Goal: Navigation & Orientation: Find specific page/section

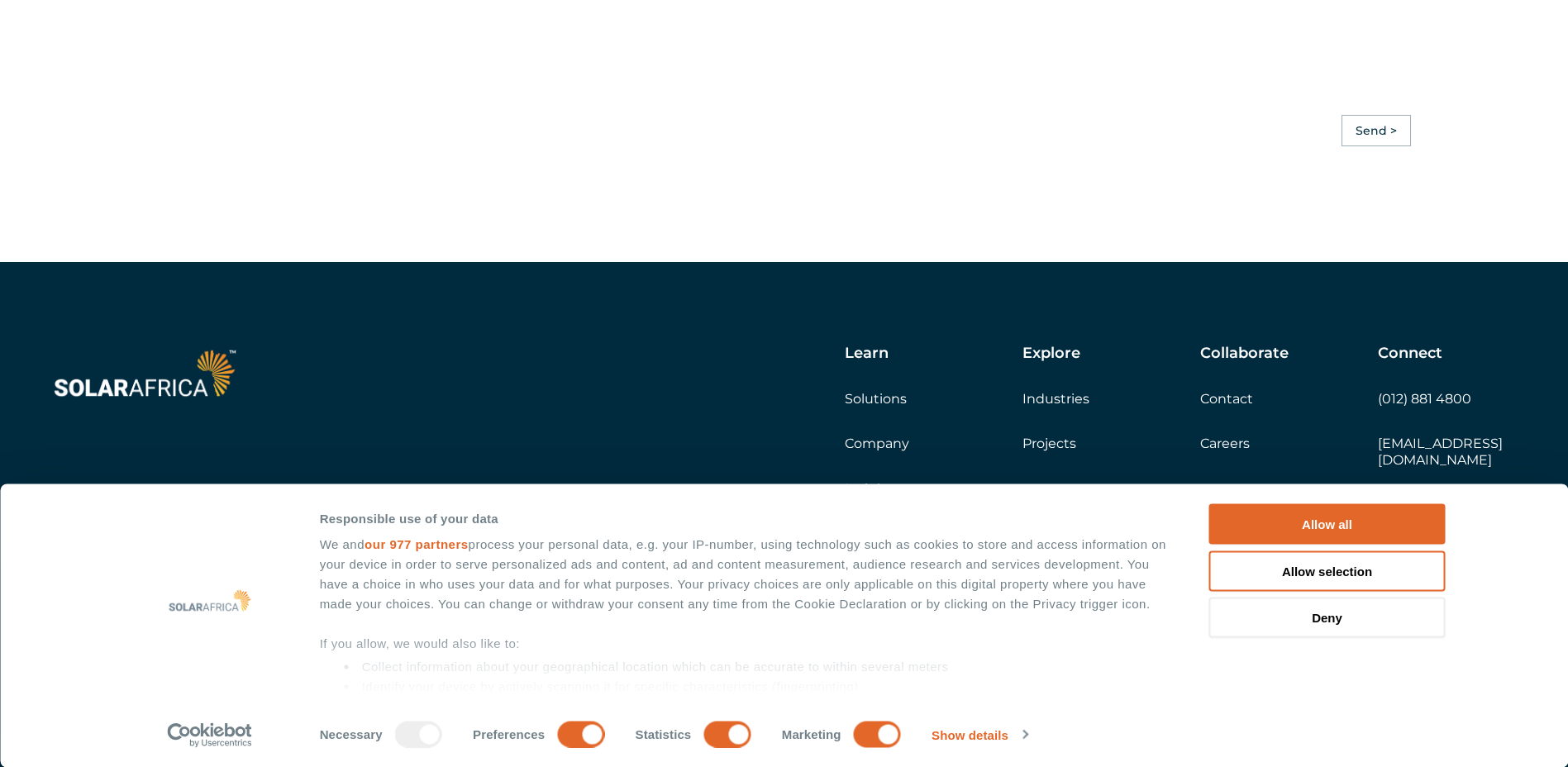
scroll to position [4657, 0]
click at [876, 451] on link "Company" at bounding box center [877, 444] width 64 height 16
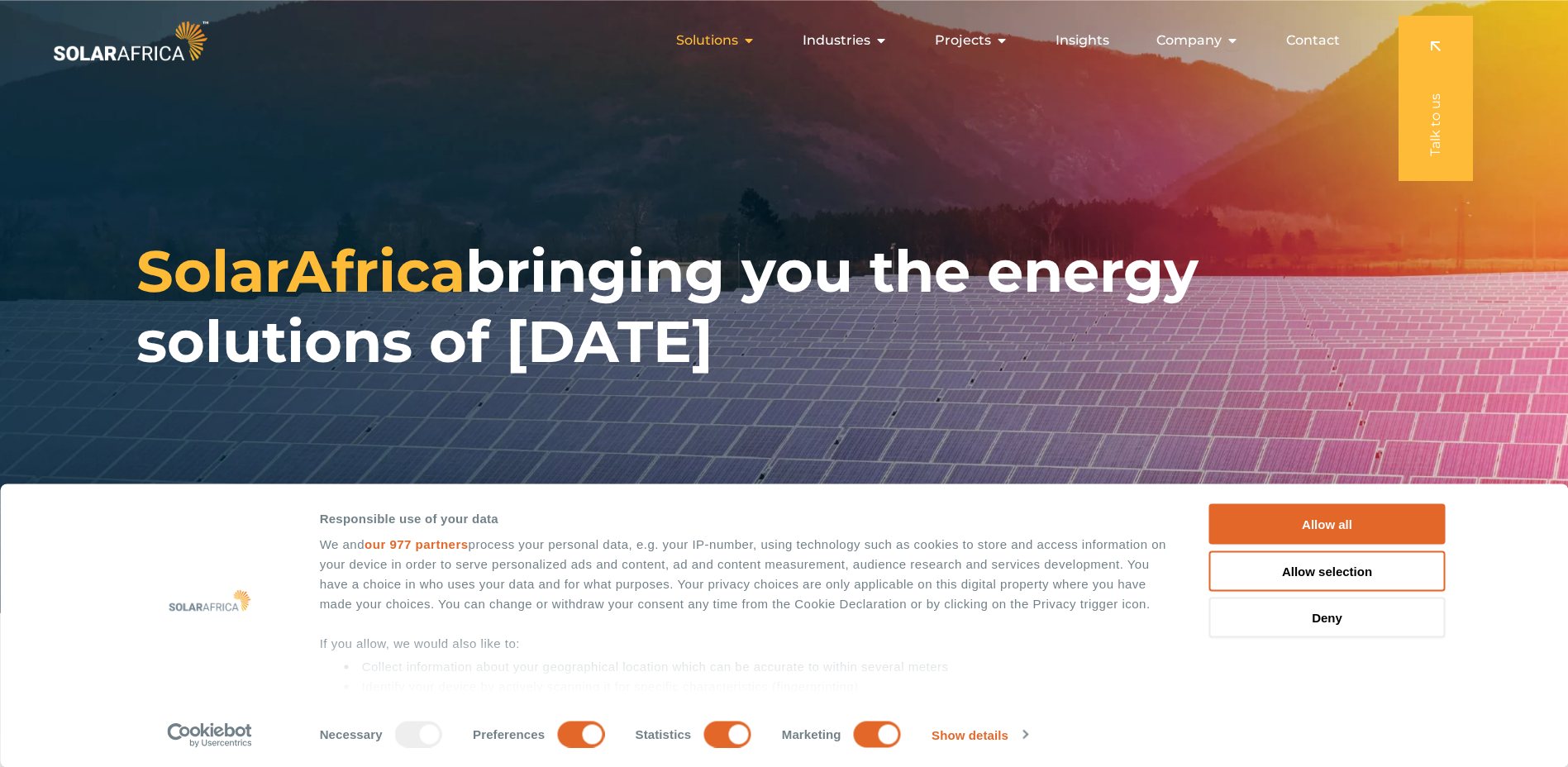
click at [753, 42] on icon "Menu" at bounding box center [748, 40] width 13 height 13
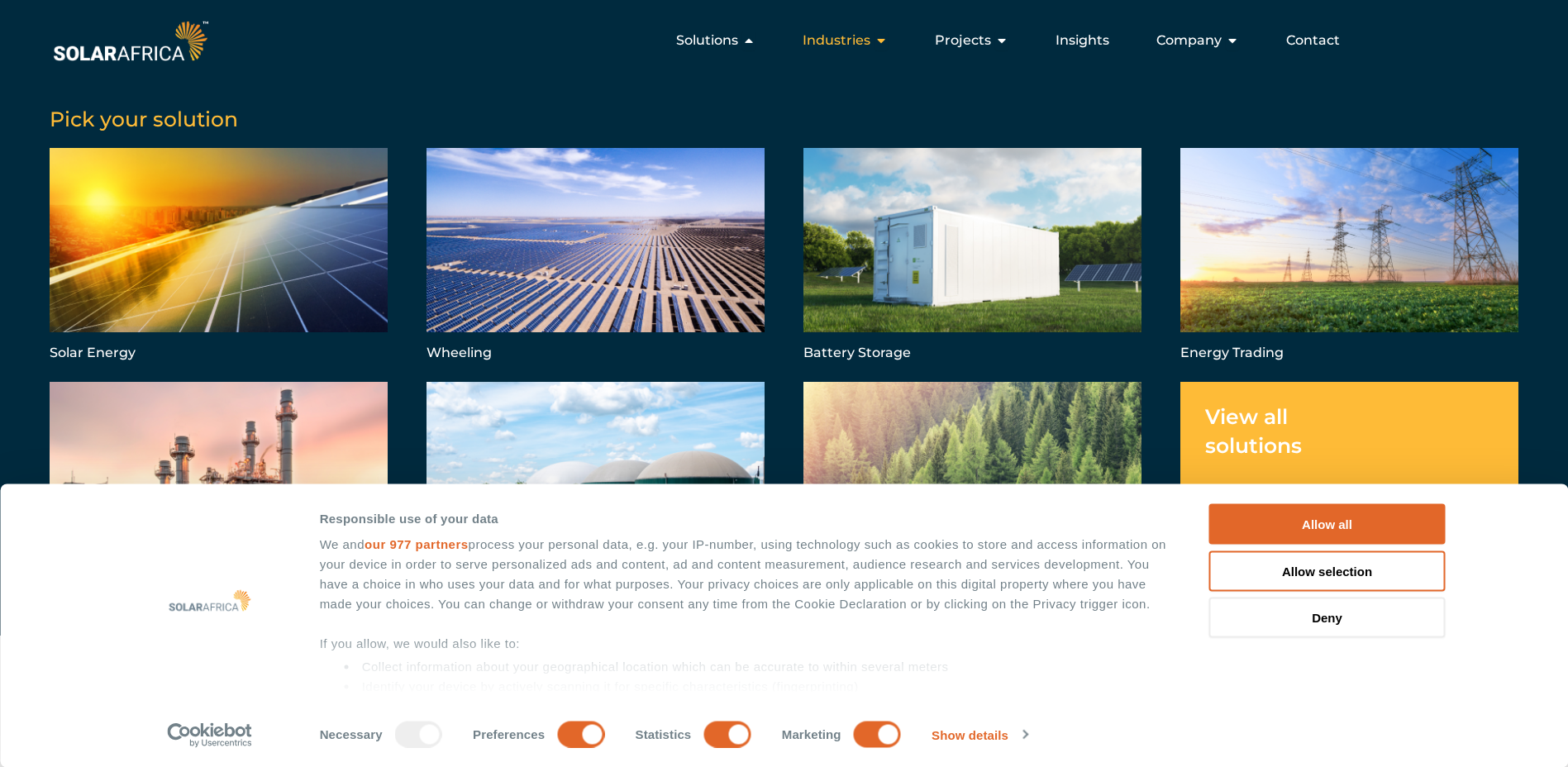
click at [881, 47] on icon "Menu" at bounding box center [881, 40] width 13 height 13
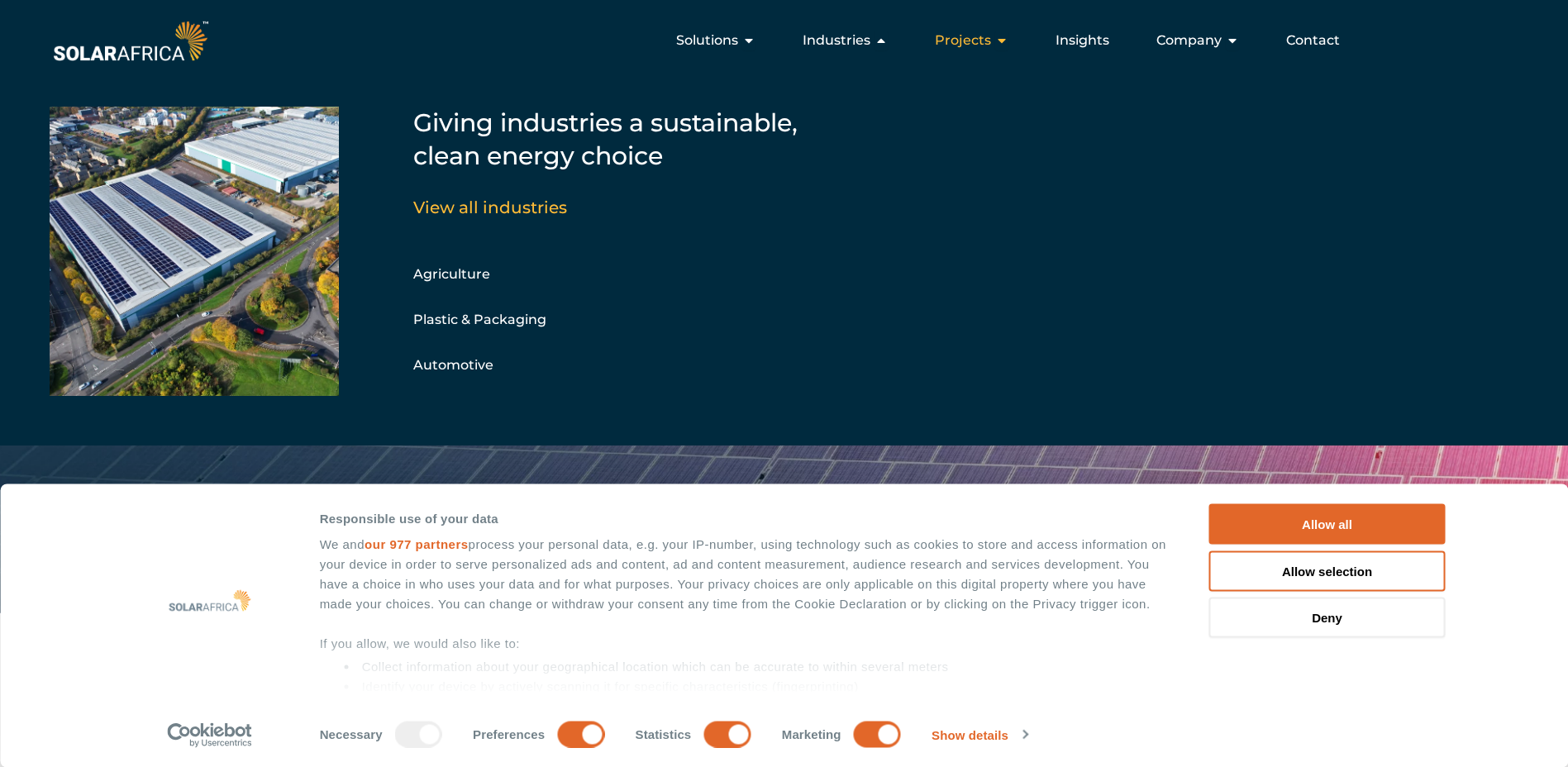
click at [982, 48] on span "Projects" at bounding box center [962, 40] width 56 height 20
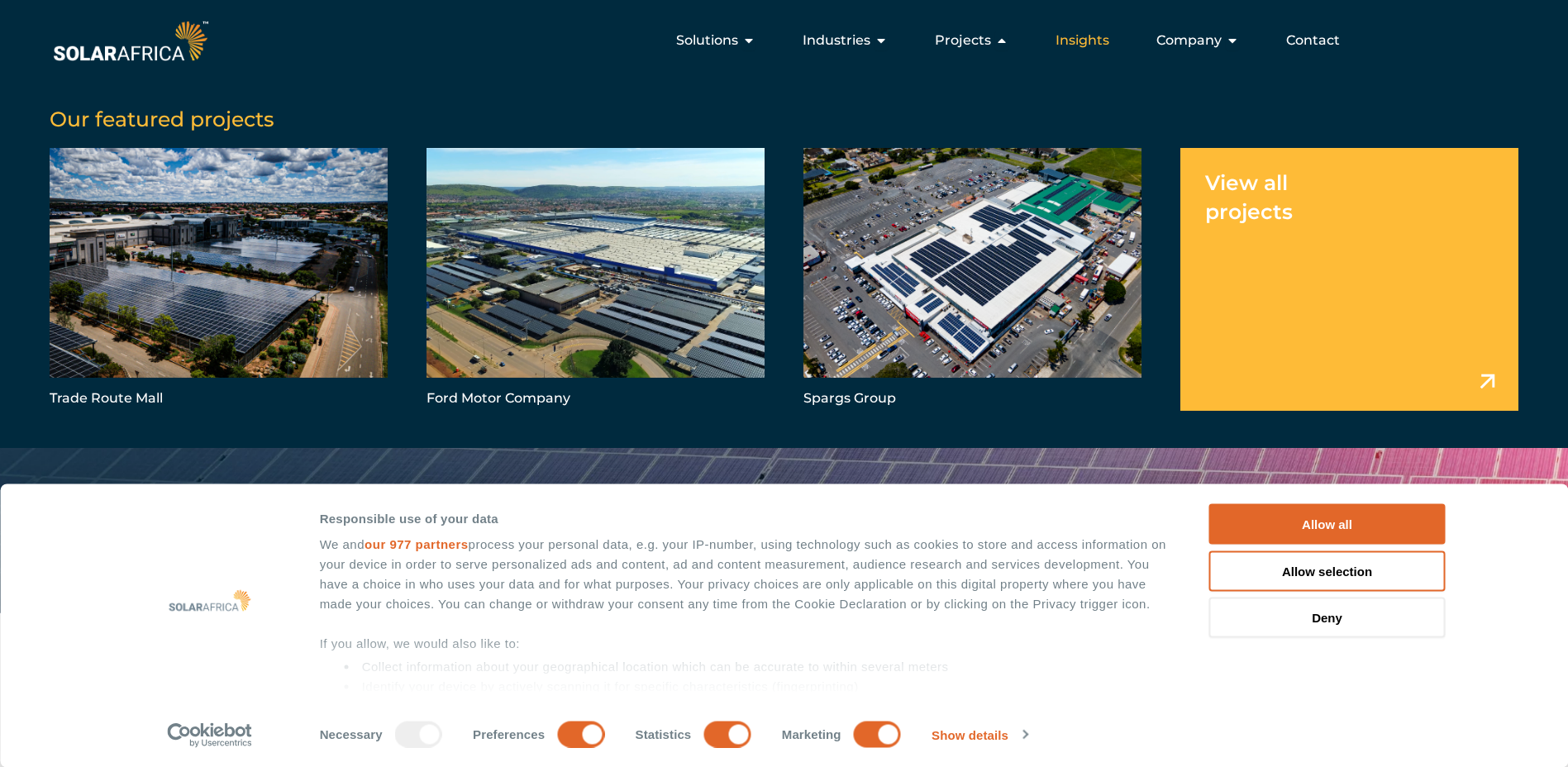
click at [1071, 55] on div "Insights" at bounding box center [1082, 40] width 81 height 33
click at [1083, 48] on span "Insights" at bounding box center [1082, 40] width 54 height 20
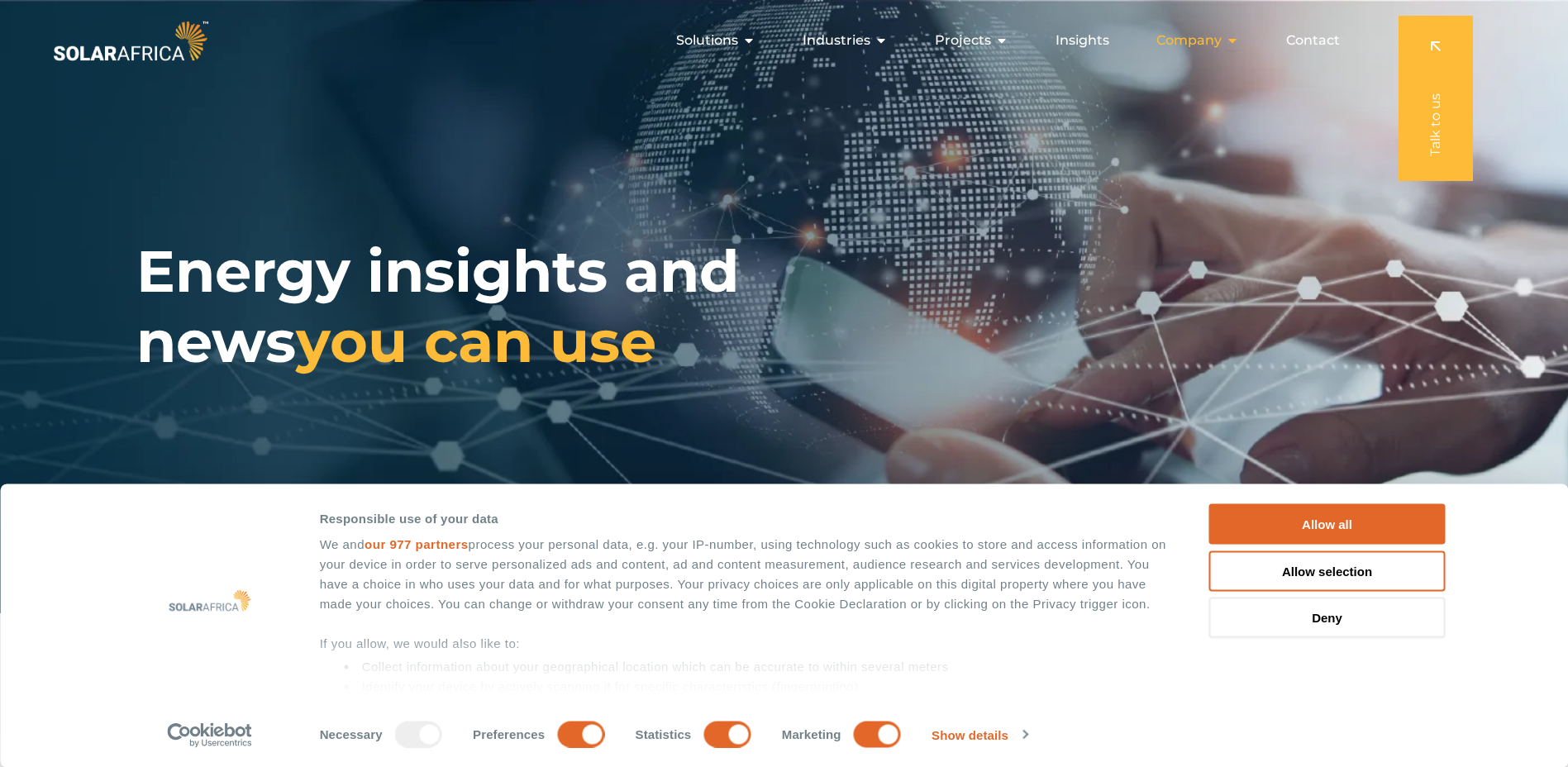
click at [1234, 39] on icon "Menu" at bounding box center [1231, 40] width 13 height 13
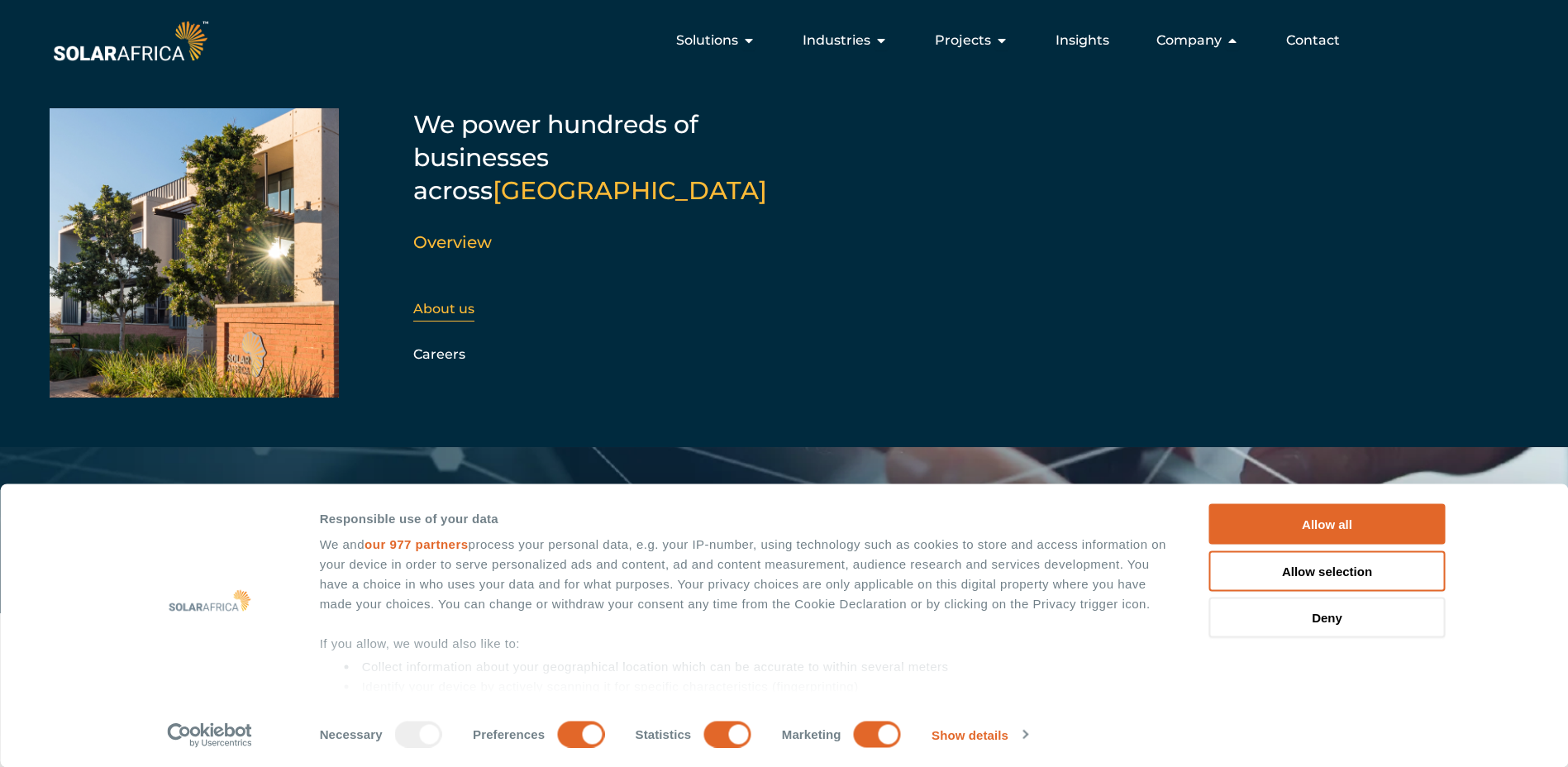
click at [462, 296] on div "About us" at bounding box center [502, 309] width 178 height 25
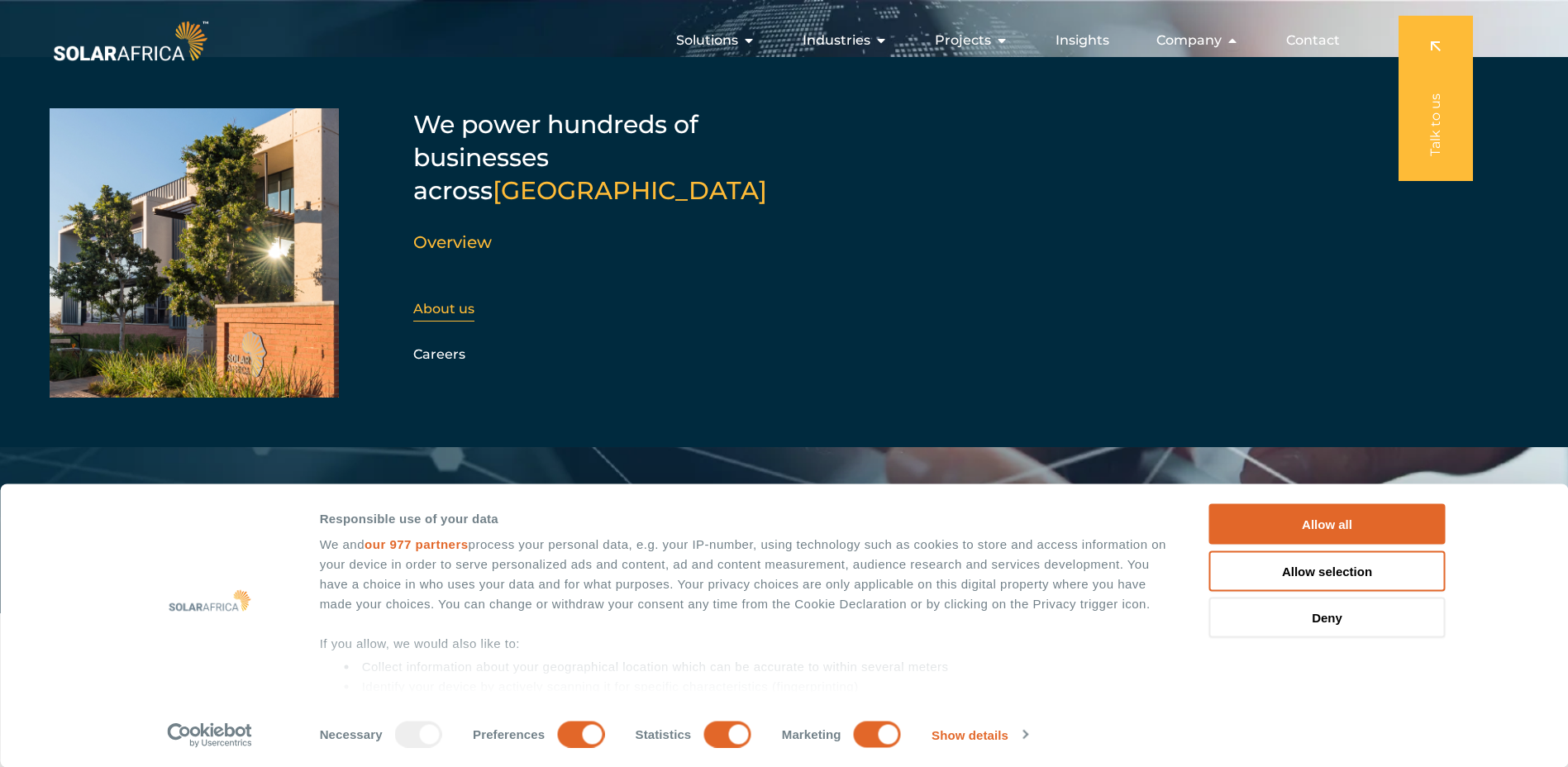
click at [443, 301] on link "About us" at bounding box center [444, 309] width 61 height 16
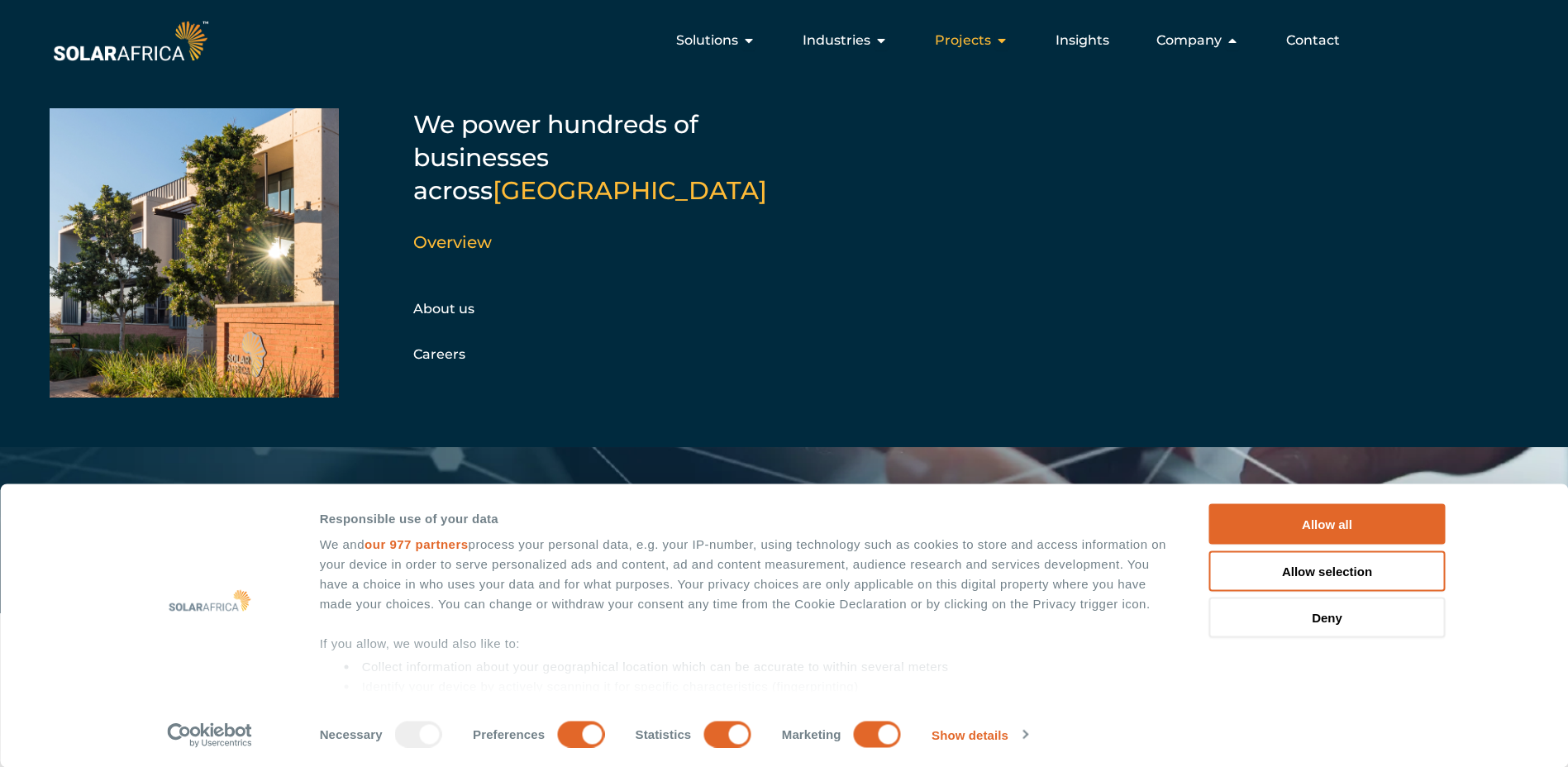
click at [967, 41] on span "Projects" at bounding box center [962, 40] width 56 height 20
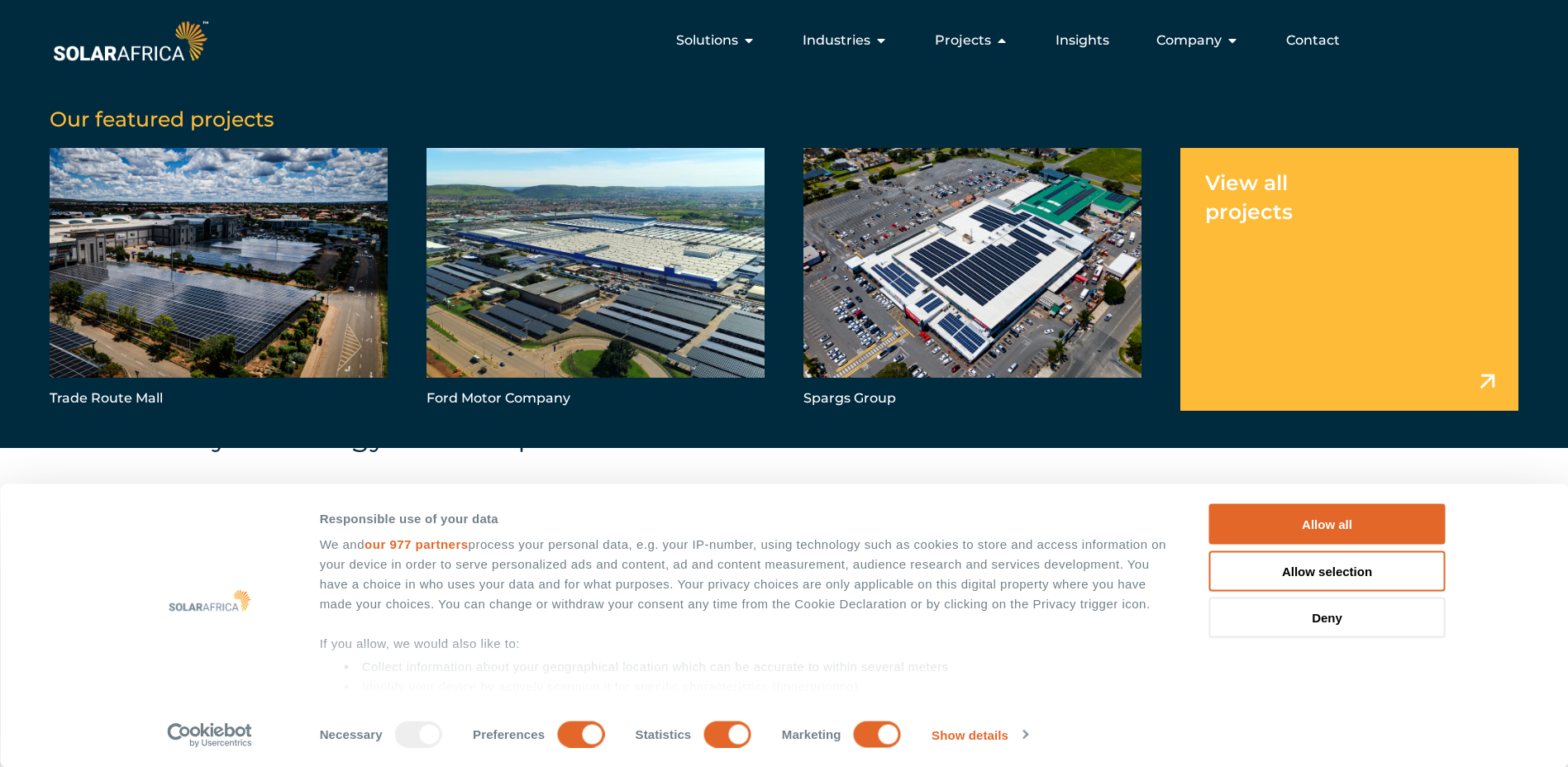
scroll to position [268, 0]
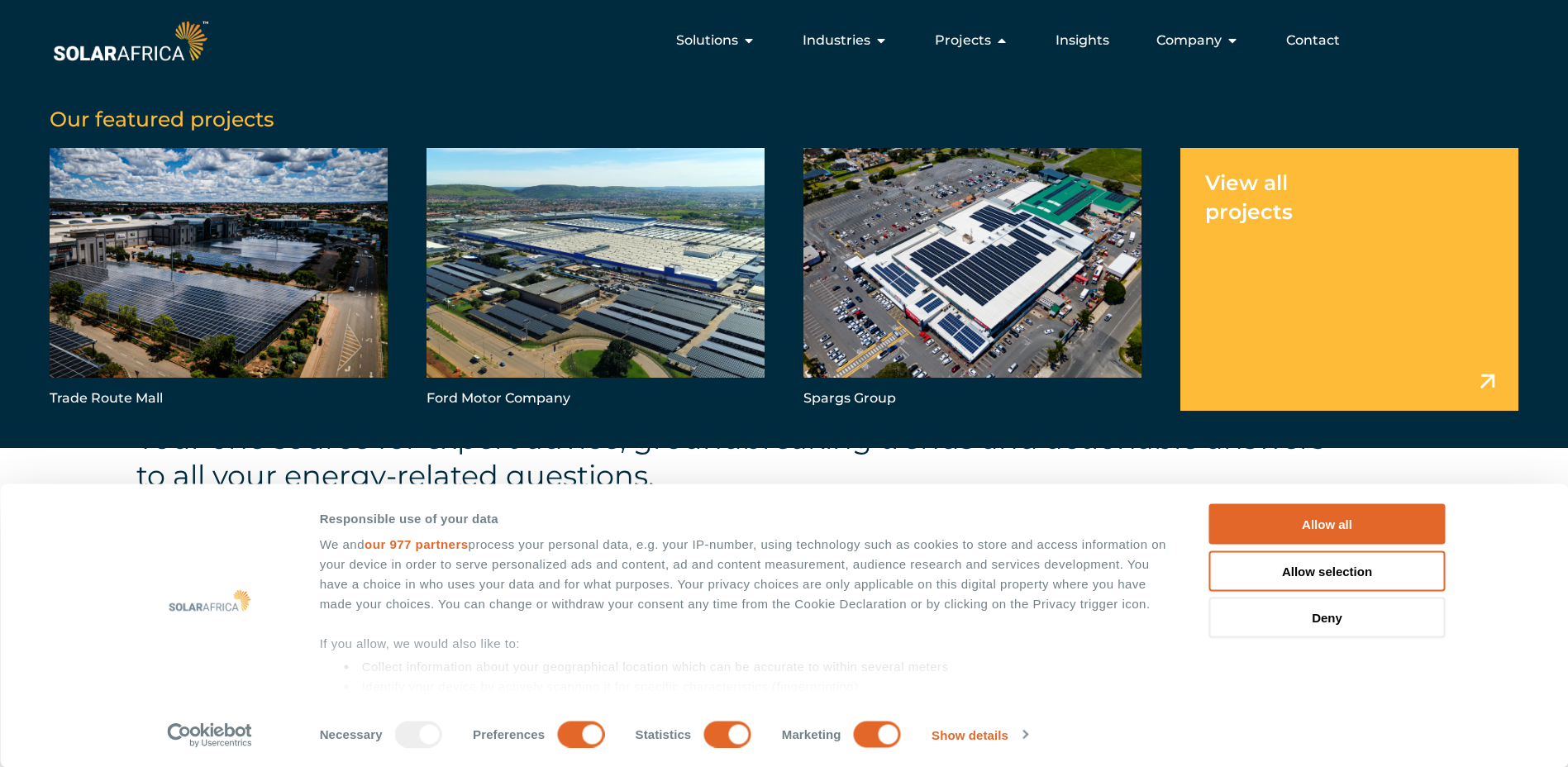
click at [1278, 192] on link "Menu" at bounding box center [1350, 278] width 338 height 262
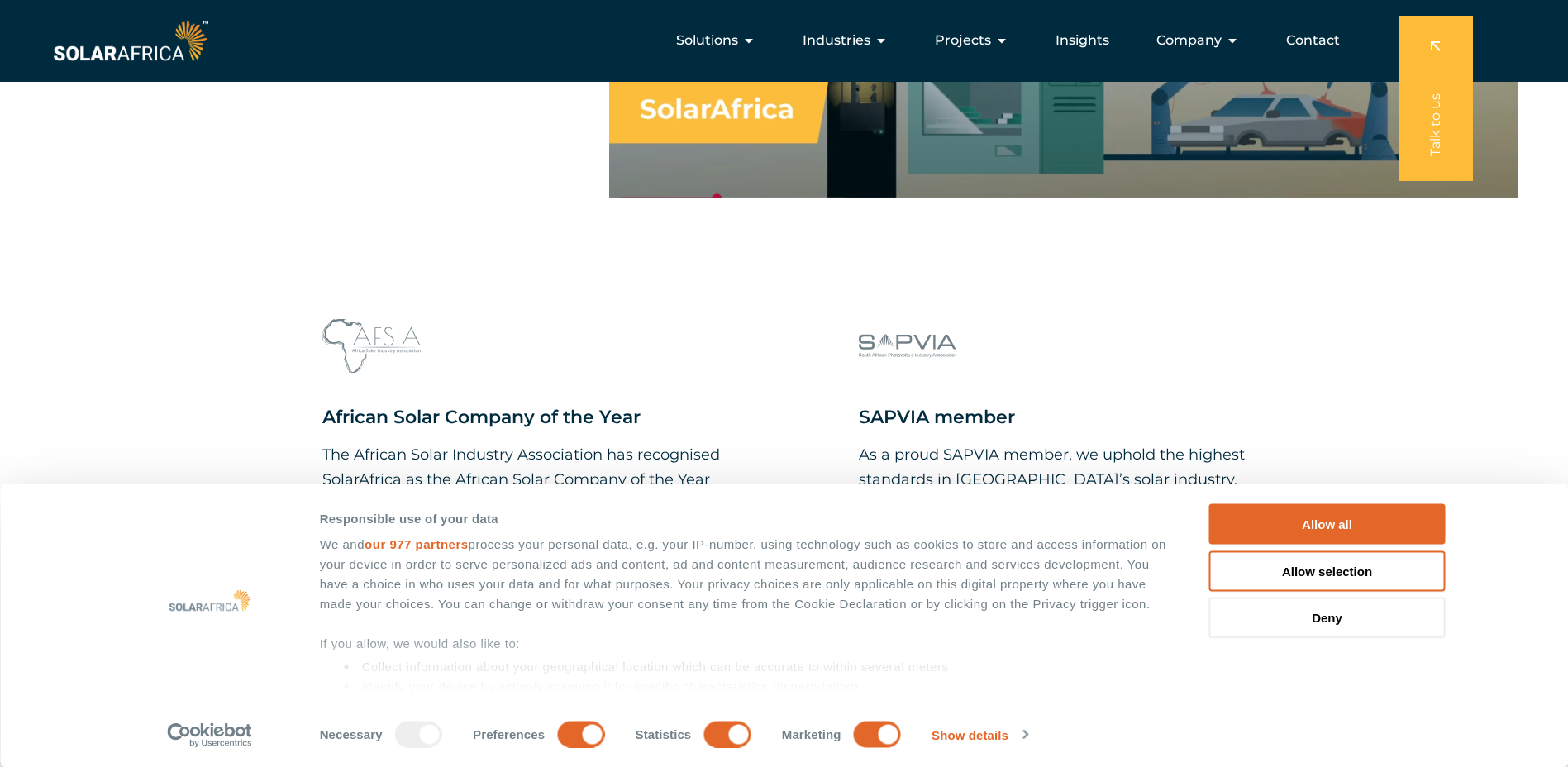
scroll to position [314, 0]
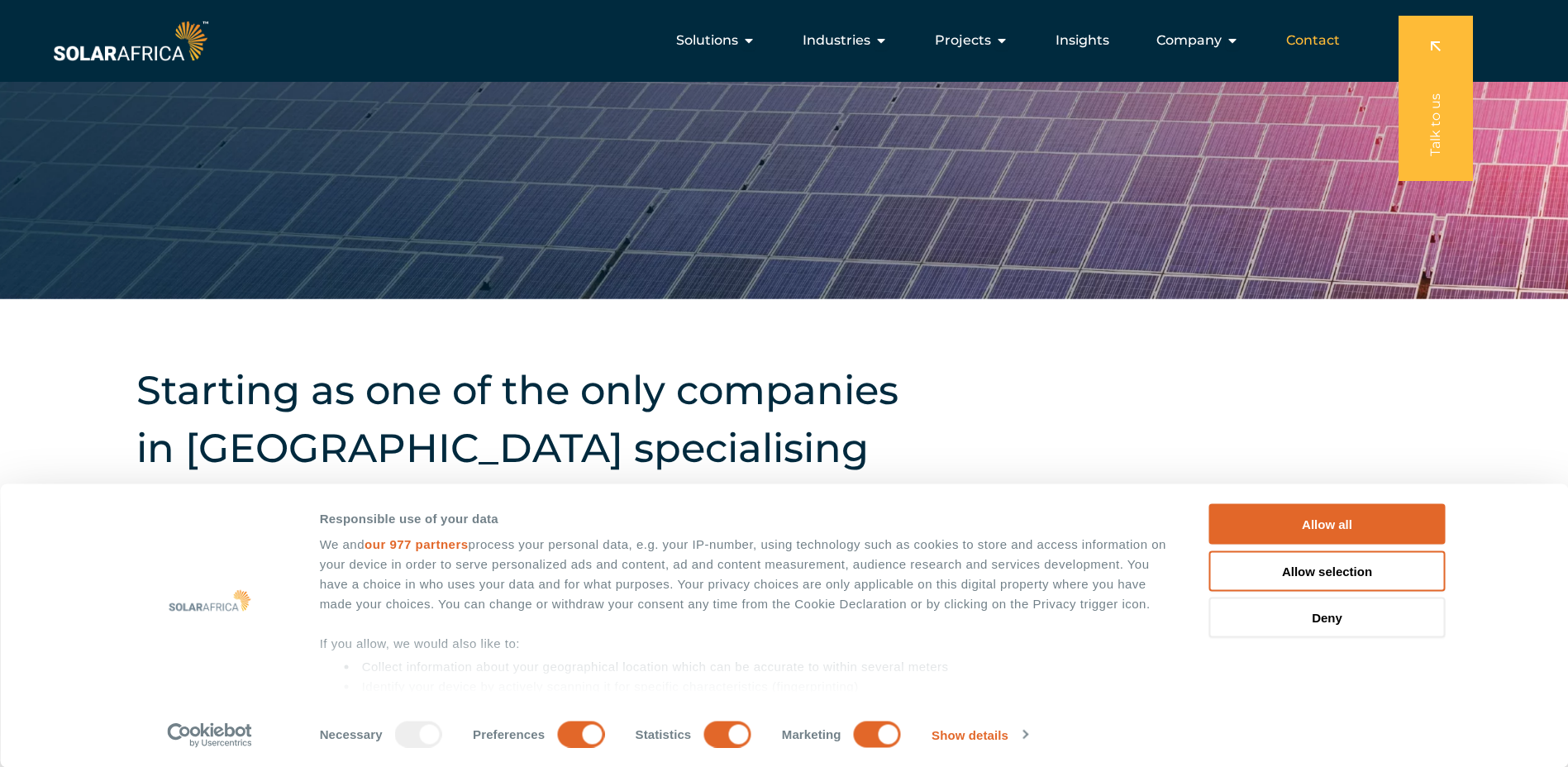
click at [1338, 38] on span "Contact" at bounding box center [1313, 40] width 54 height 20
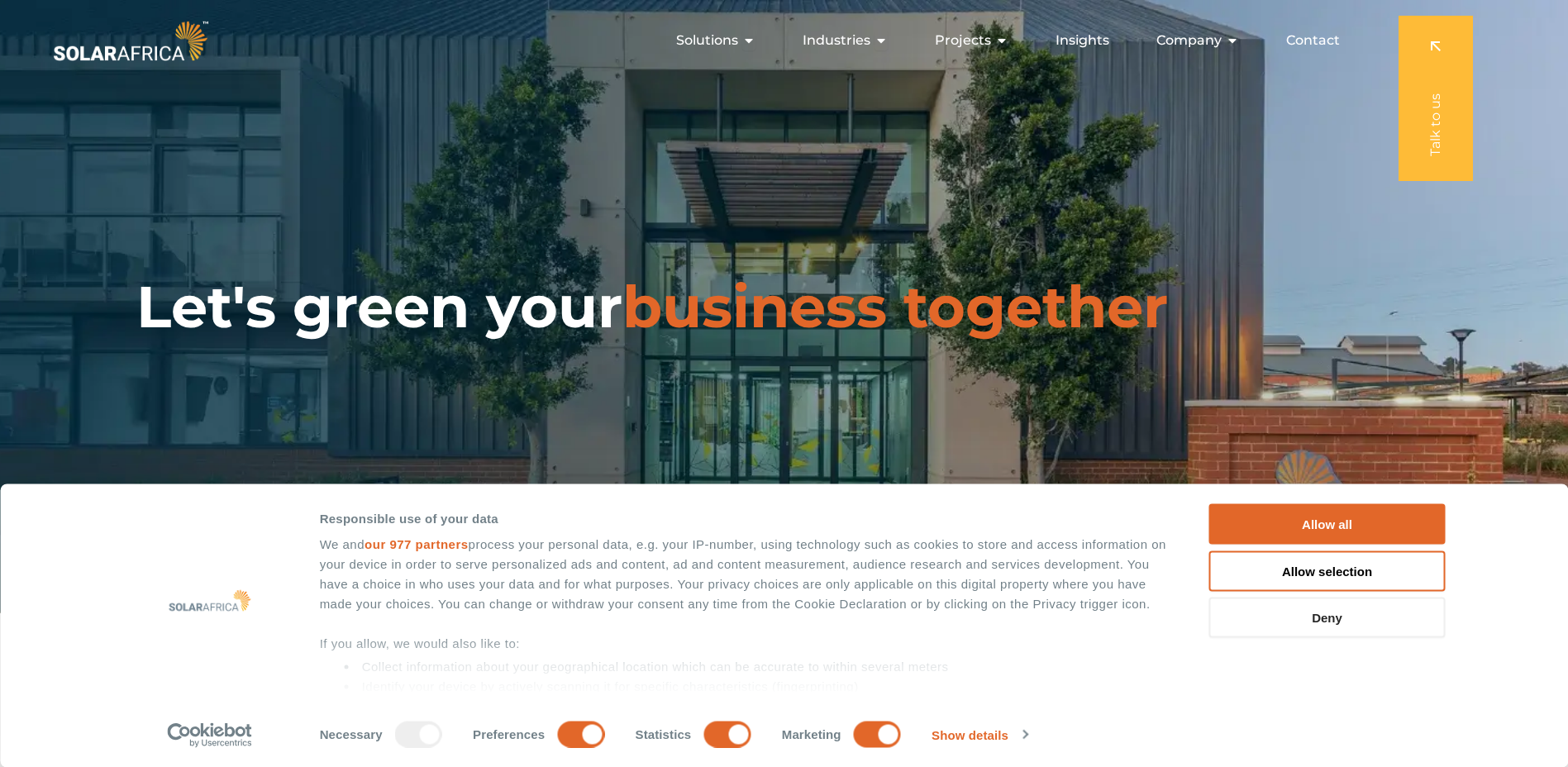
click at [1310, 612] on button "Deny" at bounding box center [1327, 618] width 236 height 40
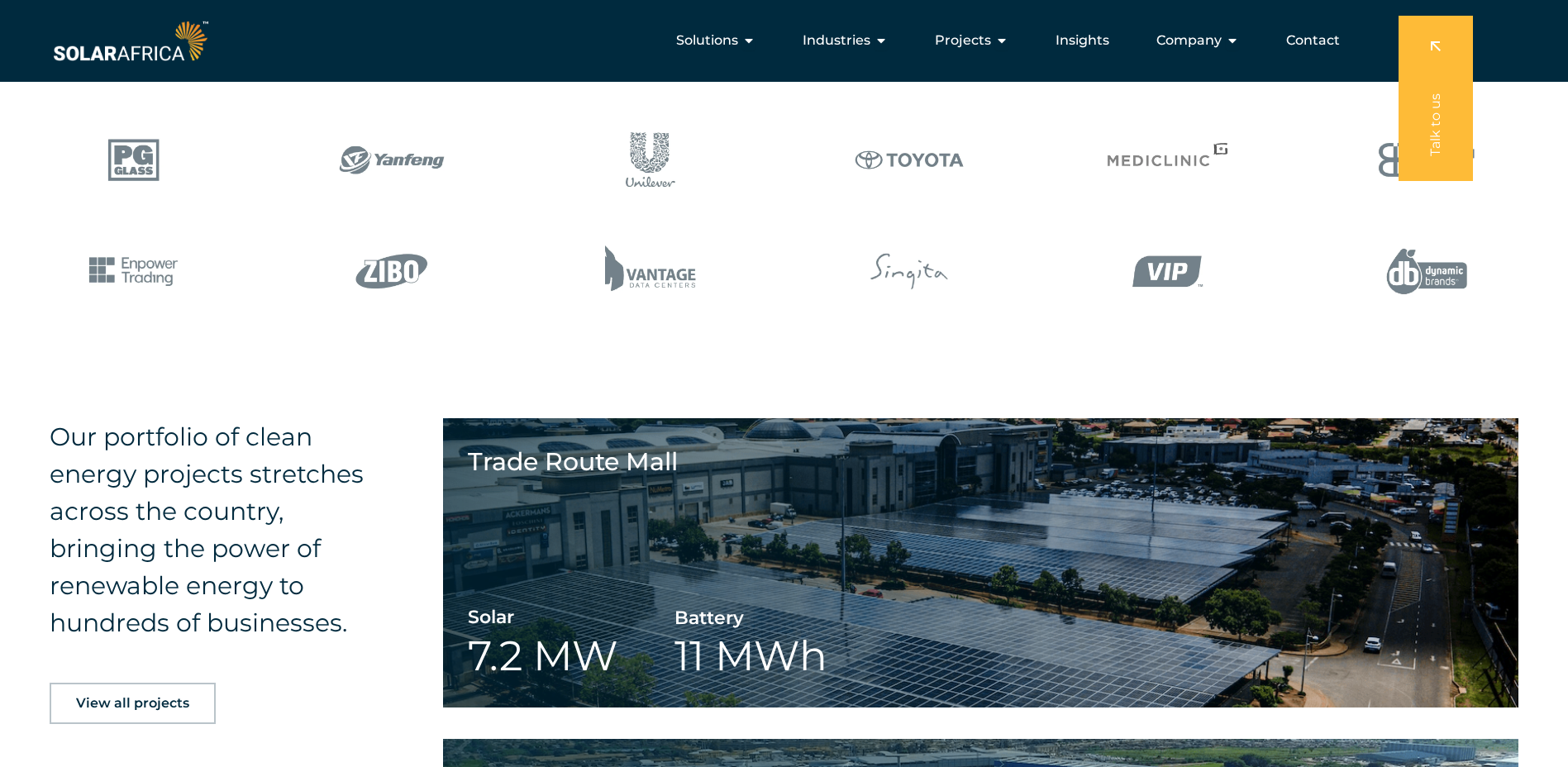
scroll to position [477, 0]
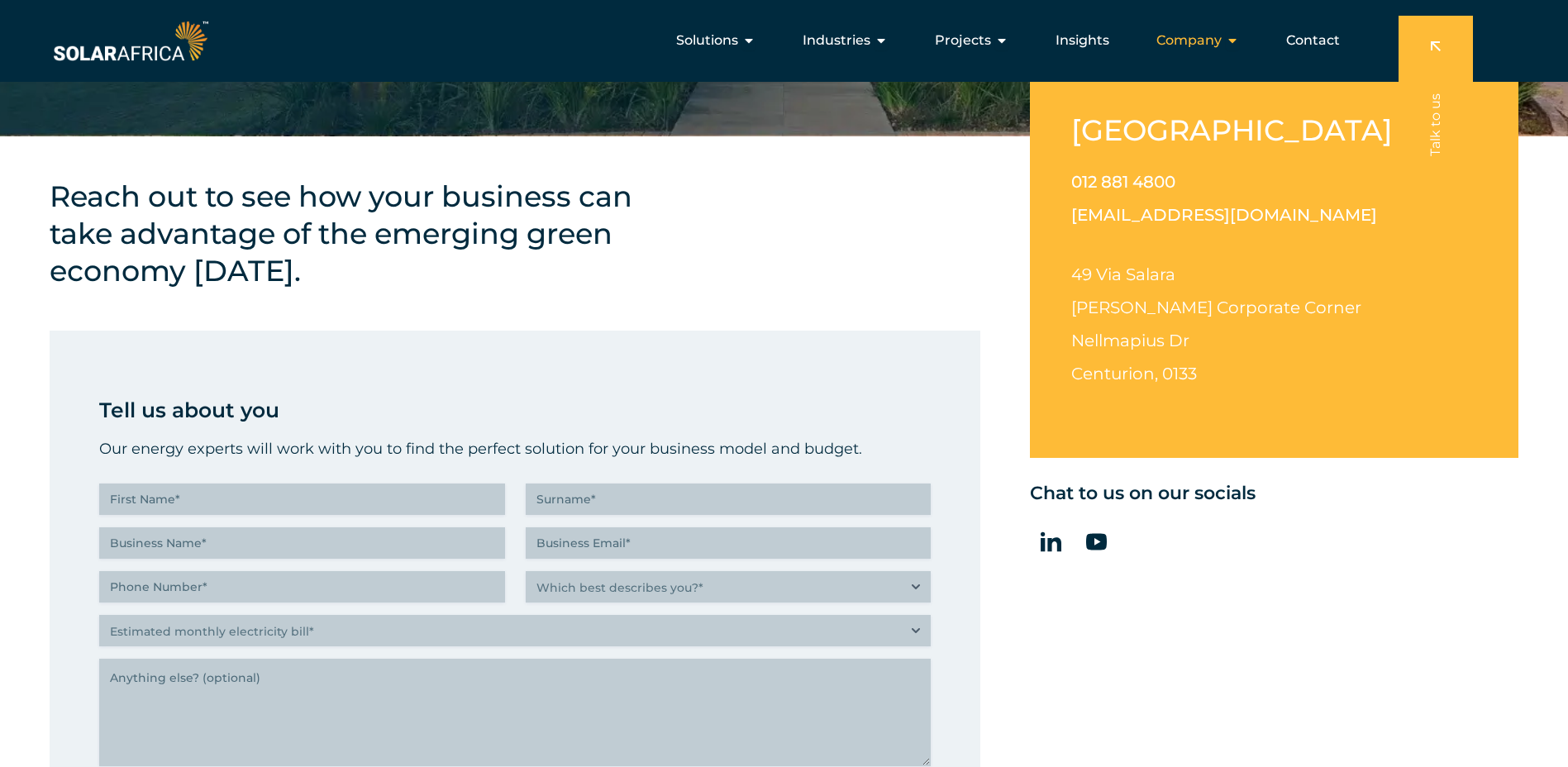
click at [1226, 43] on icon "Menu" at bounding box center [1231, 40] width 13 height 13
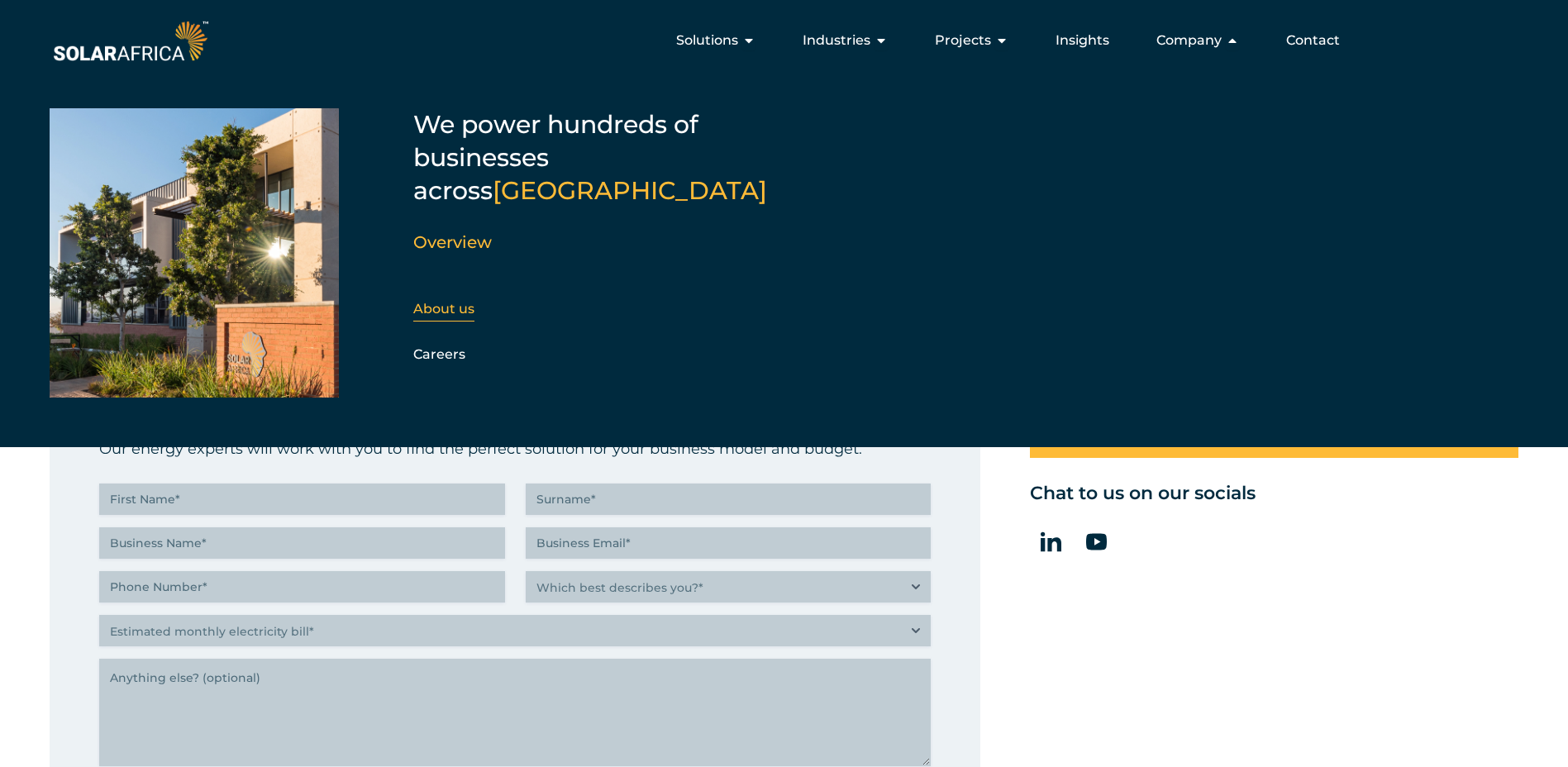
click at [447, 301] on link "About us" at bounding box center [444, 309] width 61 height 16
